Goal: Find specific page/section: Find specific page/section

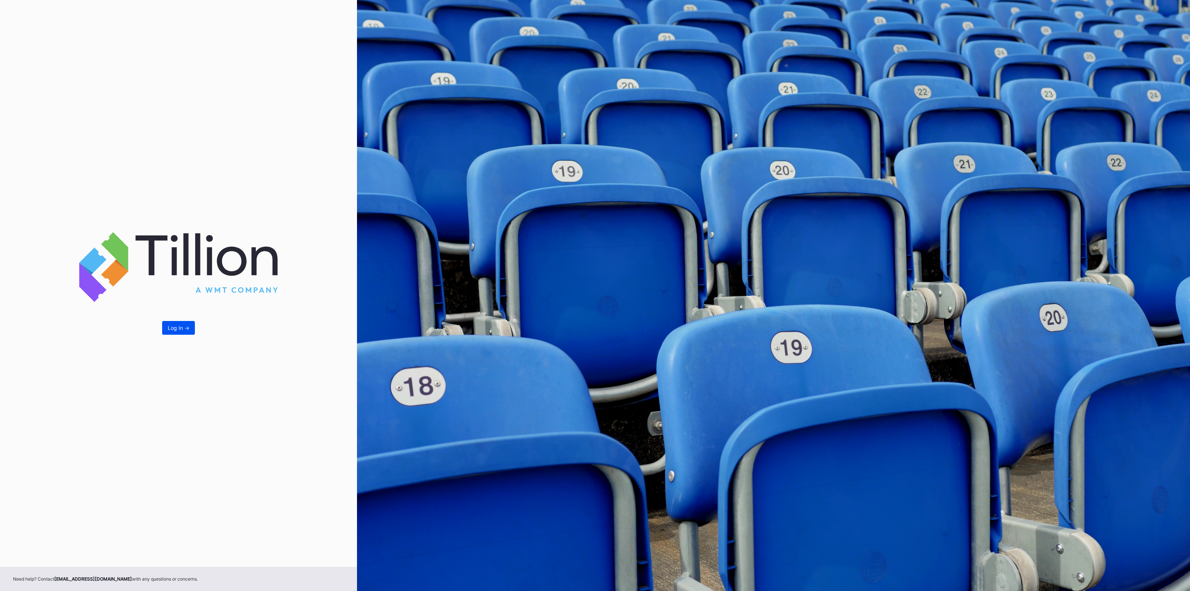
click at [178, 329] on div "Log In ->" at bounding box center [179, 328] width 22 height 6
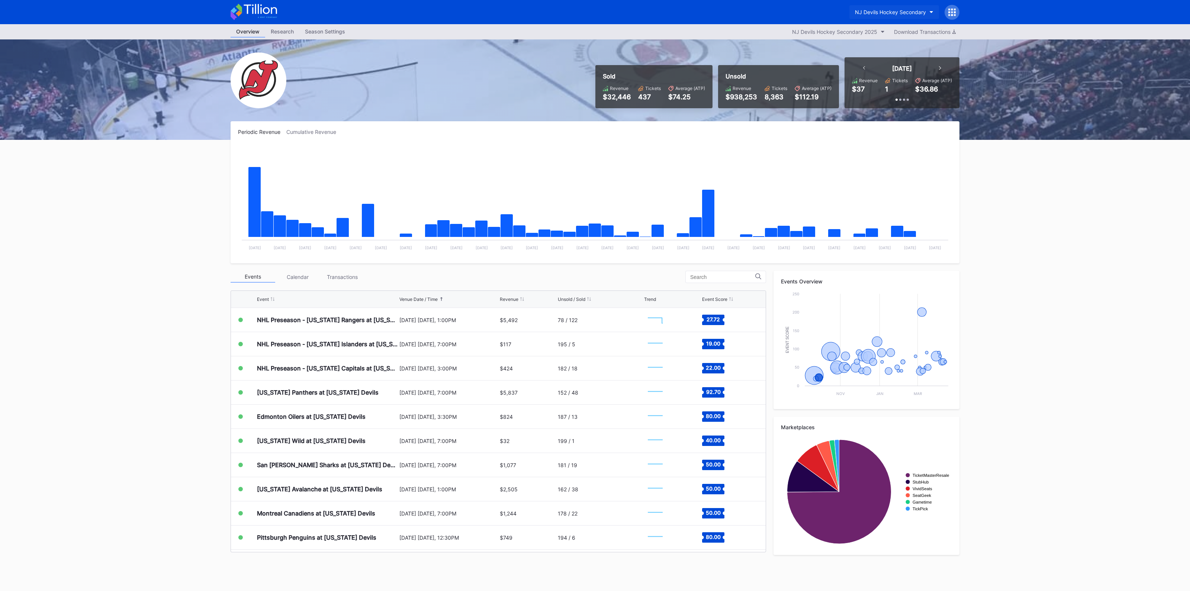
click at [899, 11] on div "NJ Devils Hockey Secondary" at bounding box center [890, 12] width 71 height 6
click at [885, 59] on div "[GEOGRAPHIC_DATA]" at bounding box center [881, 60] width 52 height 6
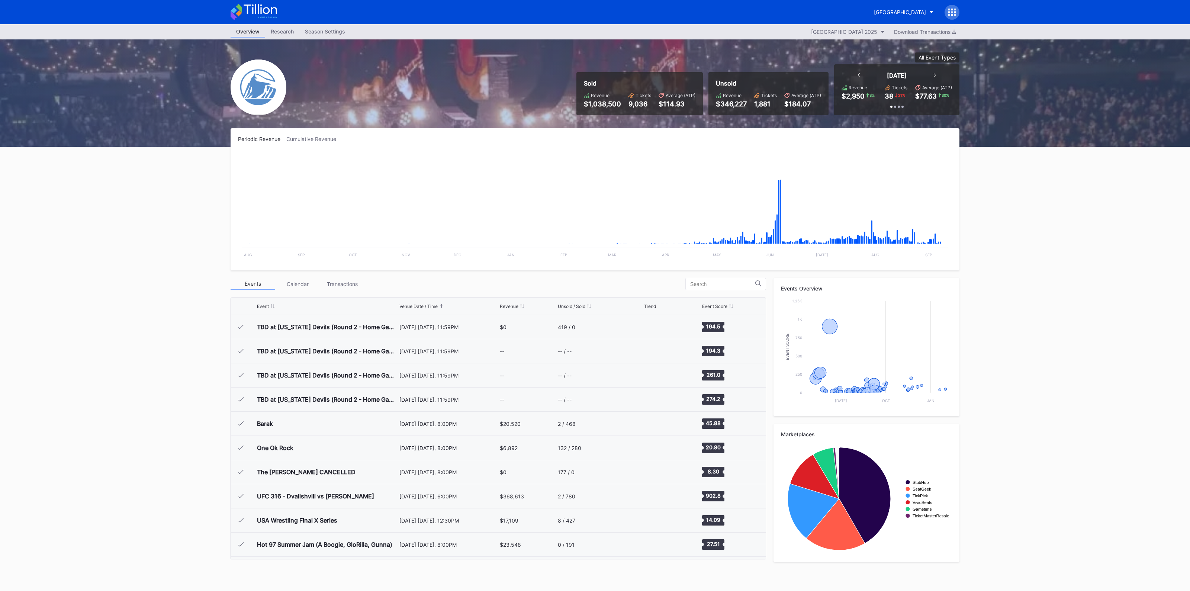
scroll to position [967, 0]
